Goal: Obtain resource: Download file/media

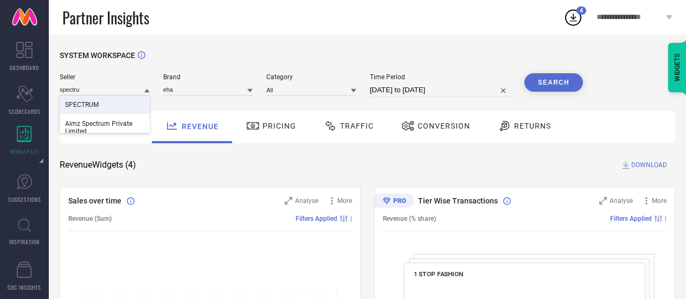
scroll to position [26, 0]
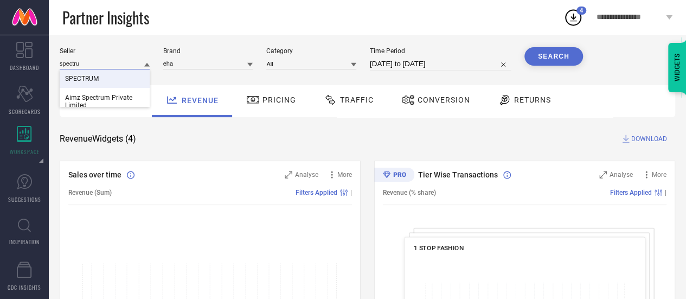
paste input "Choko La"
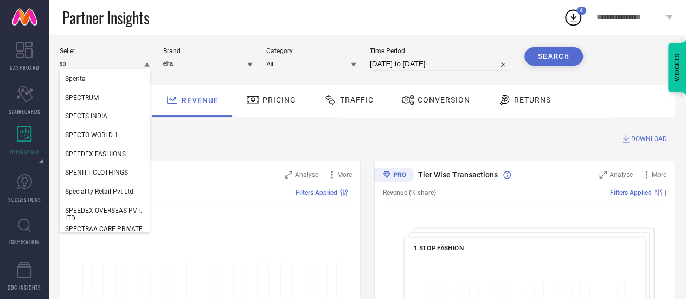
type input "s"
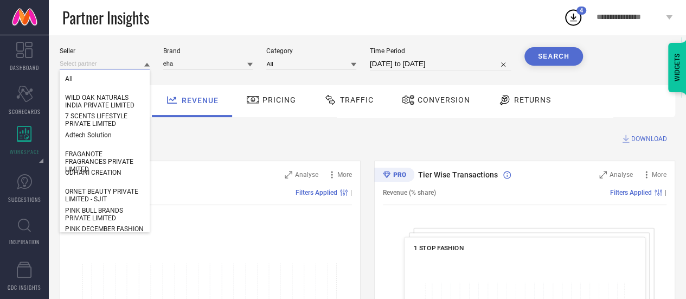
paste input "Choko La"
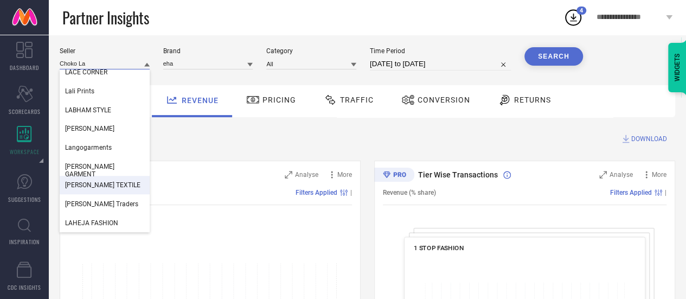
scroll to position [0, 0]
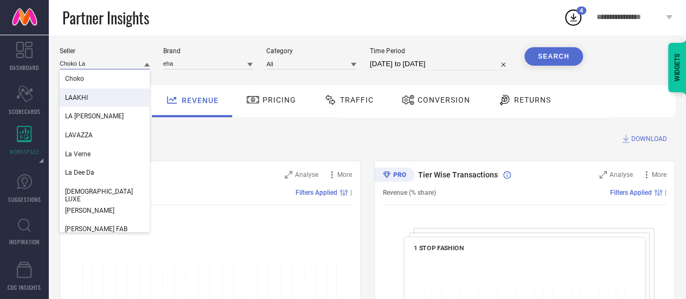
type input "Choko La"
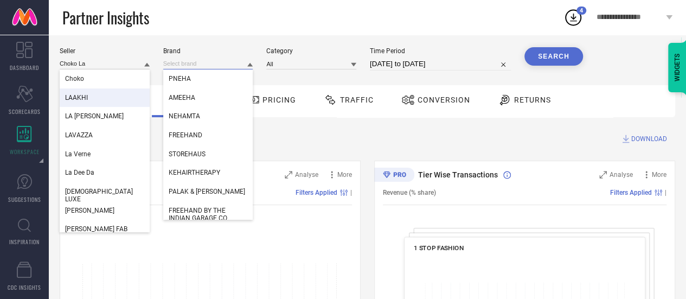
click at [209, 66] on input at bounding box center [208, 63] width 90 height 11
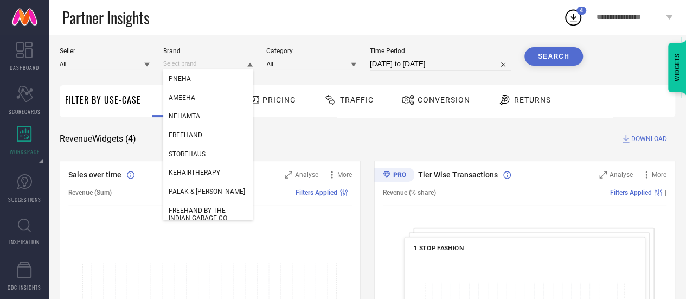
click at [209, 66] on input at bounding box center [208, 63] width 90 height 11
paste input "choko la"
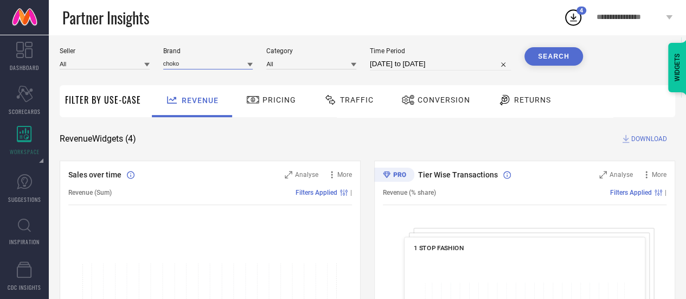
type input "choko"
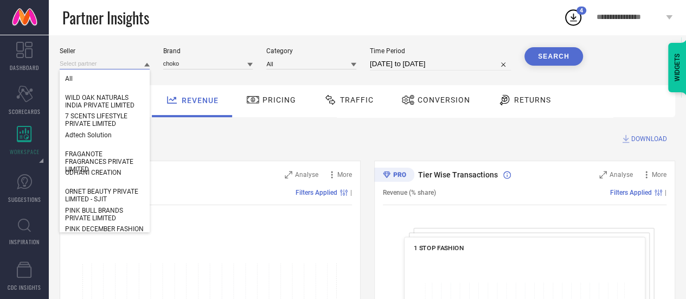
click at [119, 65] on input at bounding box center [105, 63] width 90 height 11
click at [92, 78] on div "All" at bounding box center [105, 78] width 90 height 18
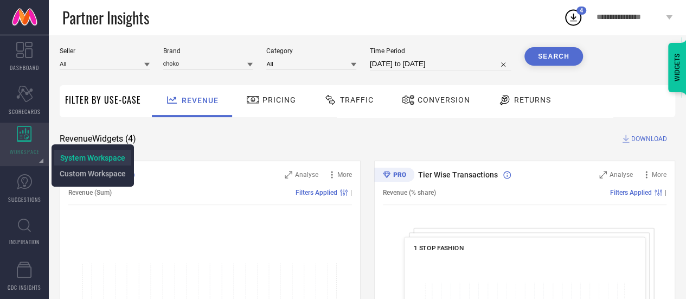
click at [67, 156] on span "System Workspace" at bounding box center [92, 158] width 65 height 9
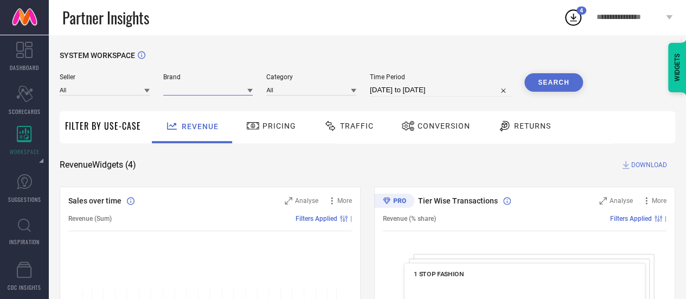
click at [196, 87] on input at bounding box center [208, 89] width 90 height 11
click at [190, 104] on div "CHOKO" at bounding box center [208, 104] width 90 height 18
click at [559, 81] on button "Search" at bounding box center [554, 82] width 59 height 18
select select "7"
select select "2025"
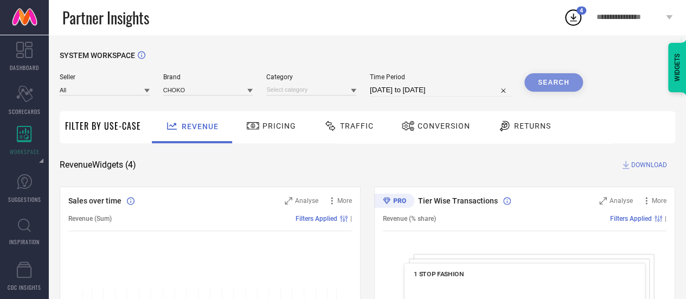
select select "8"
select select "2025"
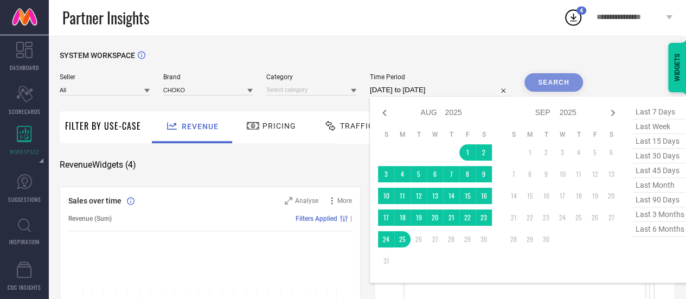
click at [443, 92] on input "[DATE] to [DATE]" at bounding box center [440, 90] width 141 height 13
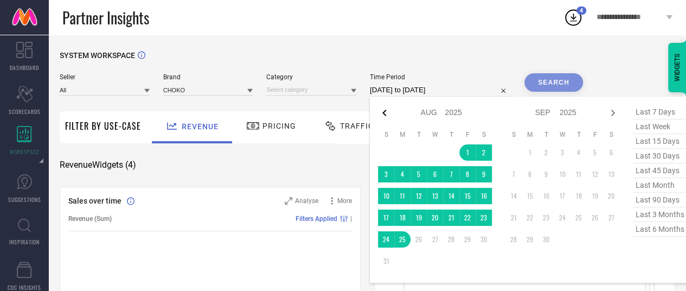
click at [381, 109] on icon at bounding box center [384, 112] width 13 height 13
select select "6"
select select "2025"
select select "7"
select select "2025"
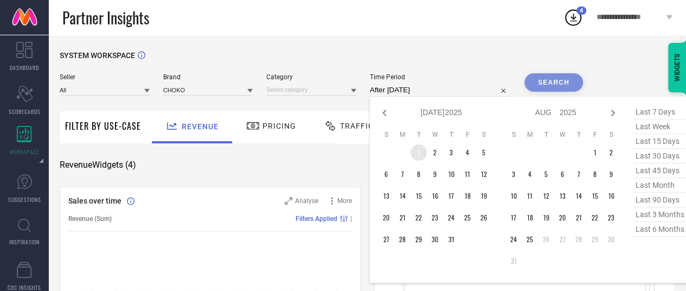
click at [416, 156] on td "1" at bounding box center [419, 152] width 16 height 16
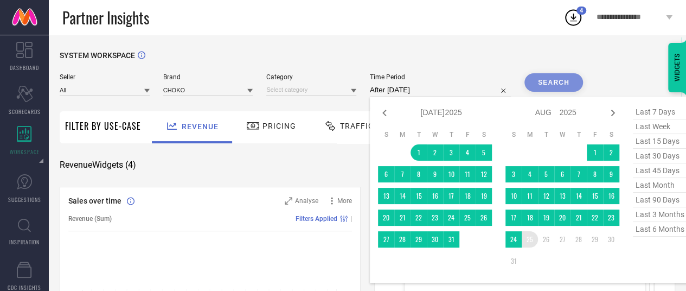
type input "[DATE] to [DATE]"
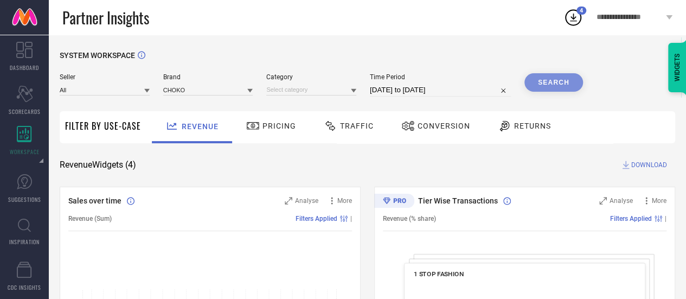
click at [547, 81] on div "Search" at bounding box center [554, 82] width 59 height 18
click at [333, 91] on input at bounding box center [311, 89] width 90 height 11
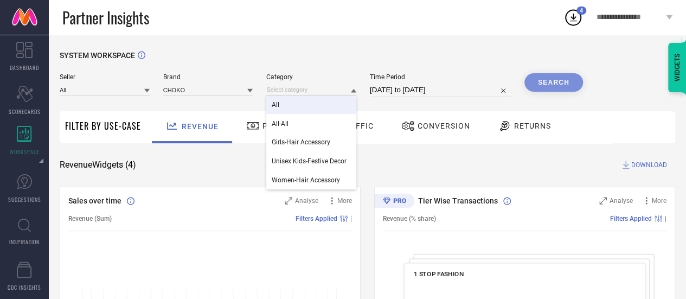
click at [313, 105] on div "All" at bounding box center [311, 104] width 90 height 18
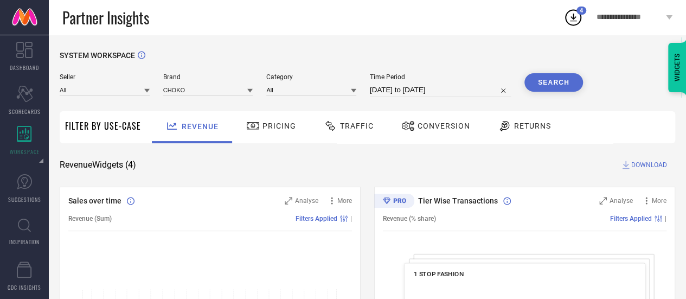
click at [532, 82] on button "Search" at bounding box center [554, 82] width 59 height 18
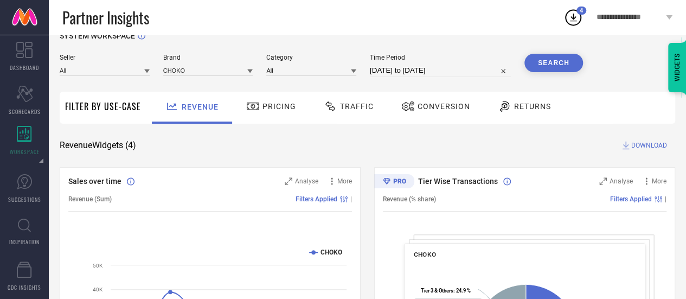
scroll to position [18, 0]
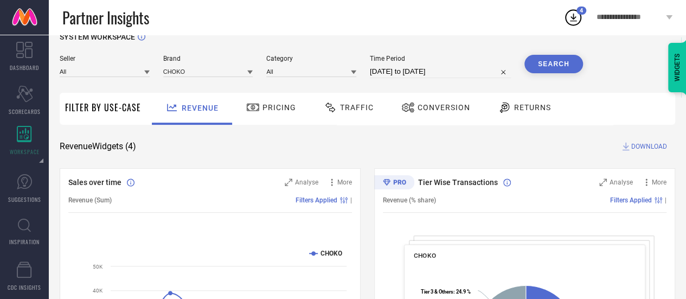
click at [638, 145] on span "DOWNLOAD" at bounding box center [649, 146] width 36 height 11
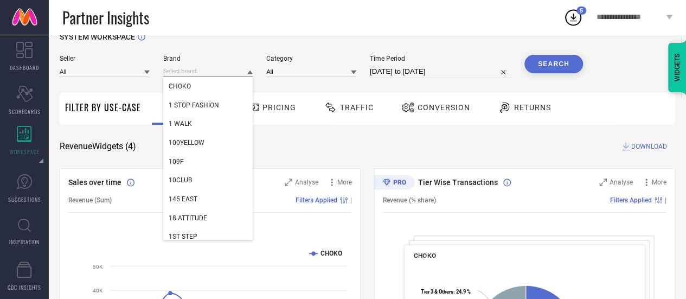
click at [201, 75] on input at bounding box center [208, 71] width 90 height 11
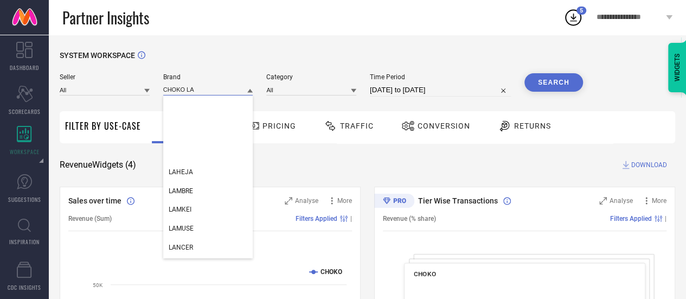
scroll to position [0, 0]
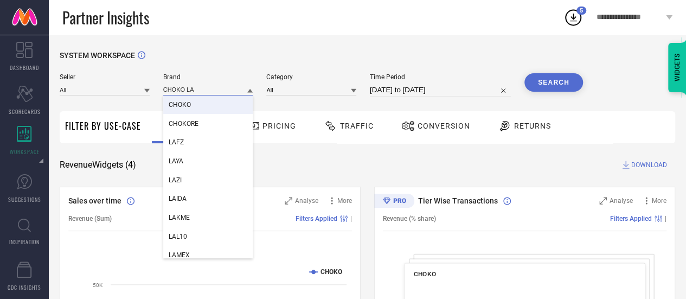
type input "CHOKO LA"
click at [222, 74] on span "Brand" at bounding box center [208, 77] width 90 height 8
